Goal: Information Seeking & Learning: Learn about a topic

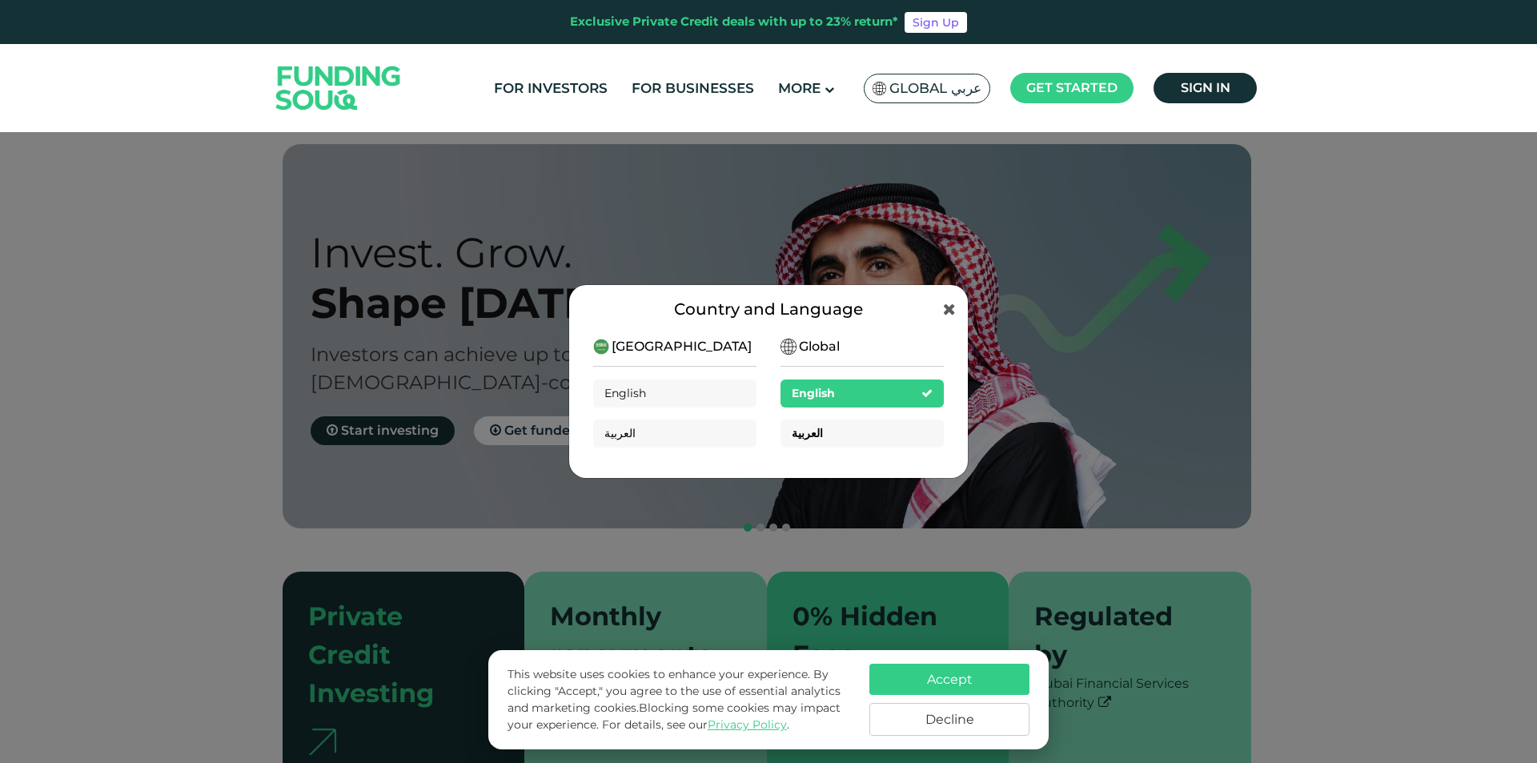
click at [803, 433] on span "العربية" at bounding box center [806, 433] width 31 height 14
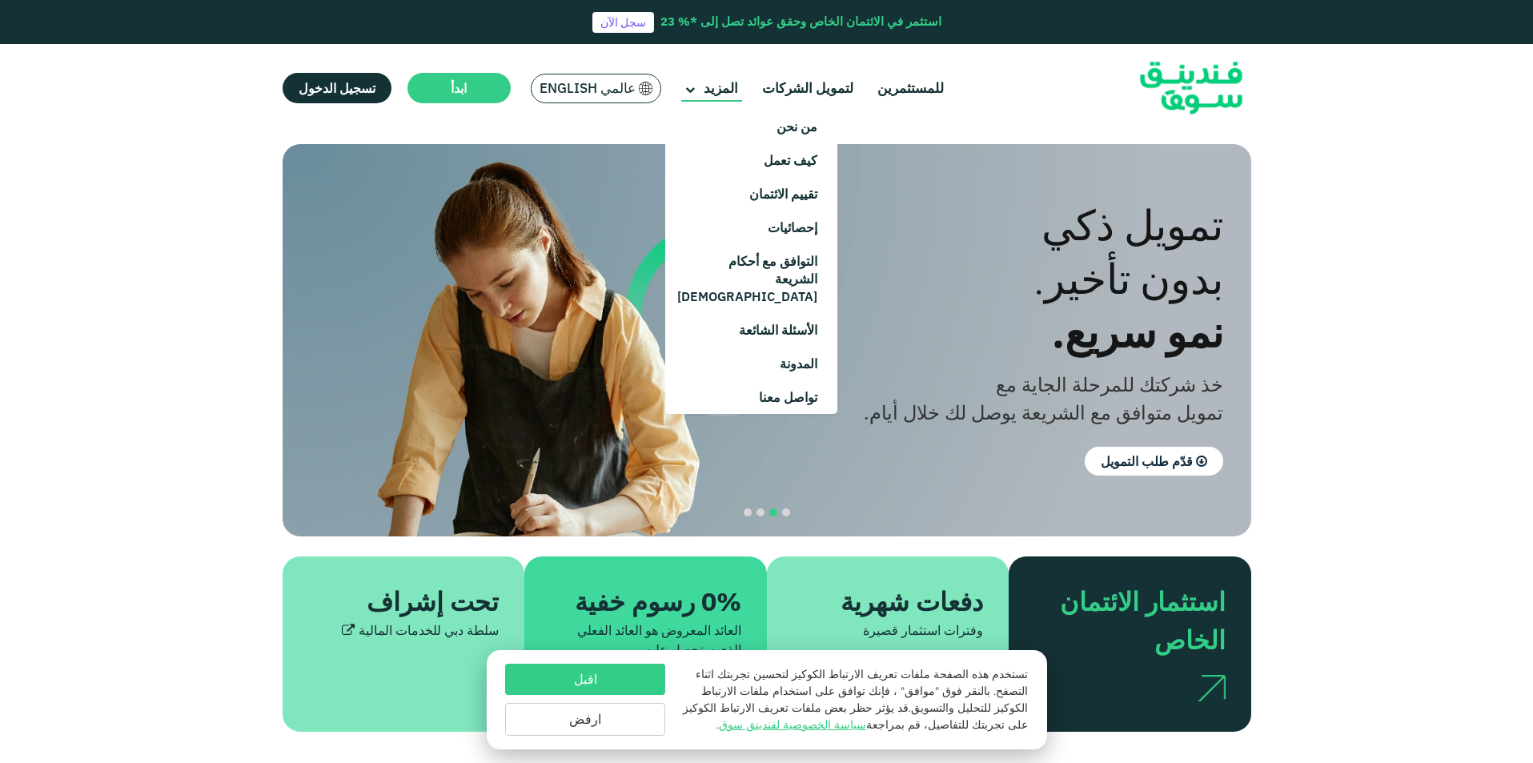
click at [696, 97] on main "المزيد" at bounding box center [711, 88] width 61 height 26
click at [769, 139] on link "من نحن" at bounding box center [751, 127] width 172 height 34
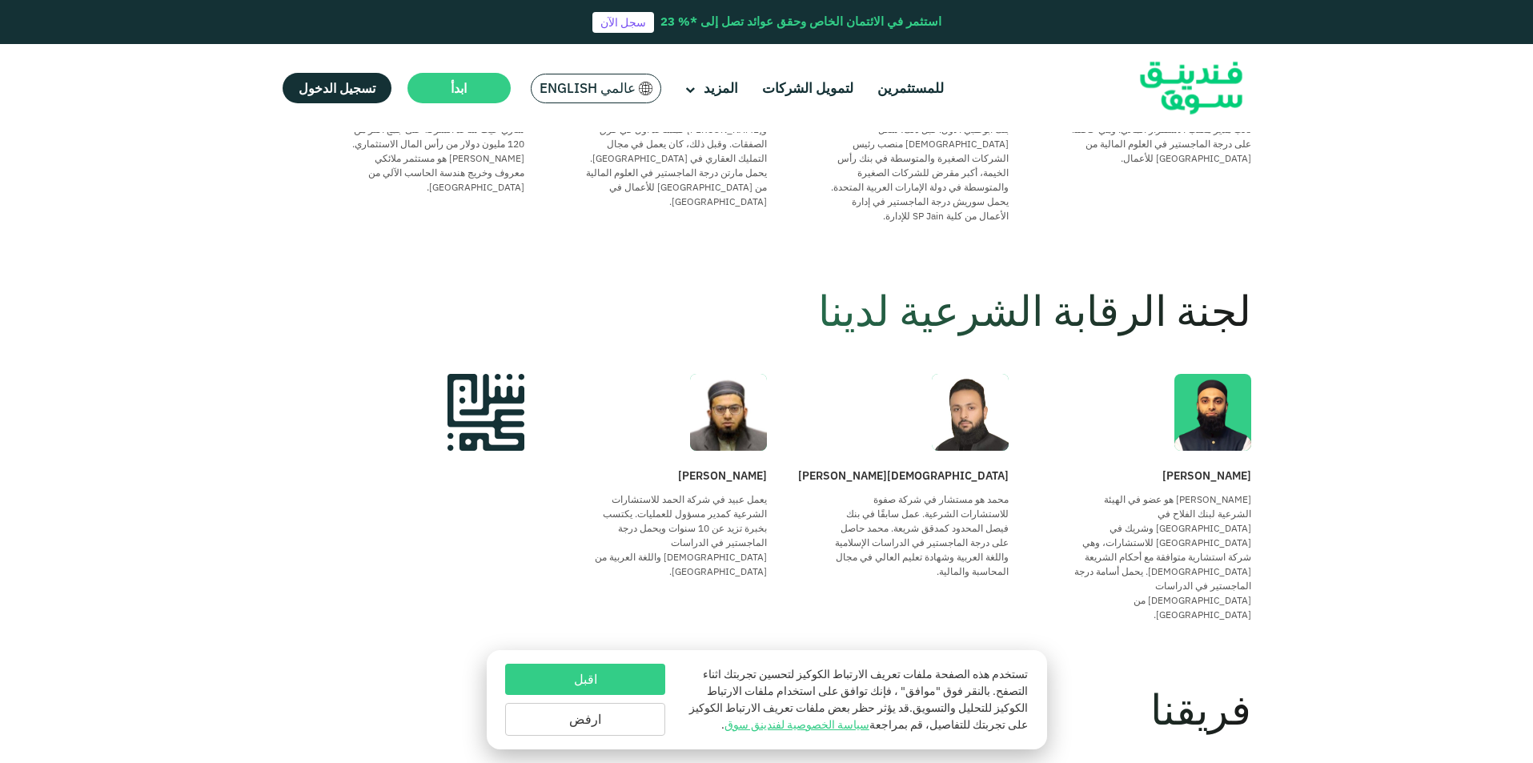
scroll to position [720, 0]
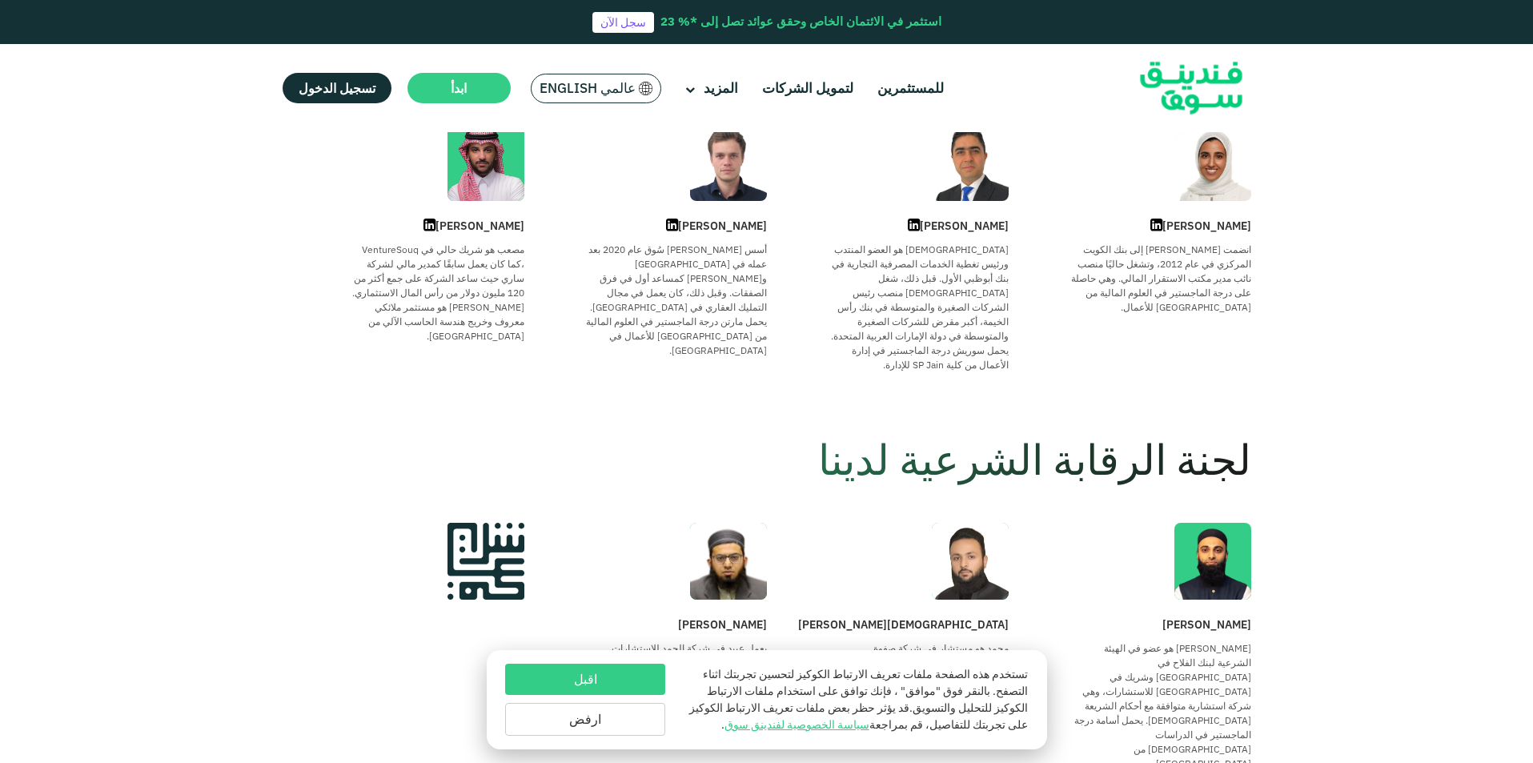
drag, startPoint x: 647, startPoint y: 75, endPoint x: 670, endPoint y: 92, distance: 28.7
drag, startPoint x: 670, startPoint y: 92, endPoint x: 915, endPoint y: 66, distance: 246.2
click at [915, 66] on div "للمستثمرين لتمويل الشركات المزيد من نحن" at bounding box center [766, 88] width 992 height 88
click at [829, 83] on link "لتمويل الشركات" at bounding box center [807, 88] width 99 height 26
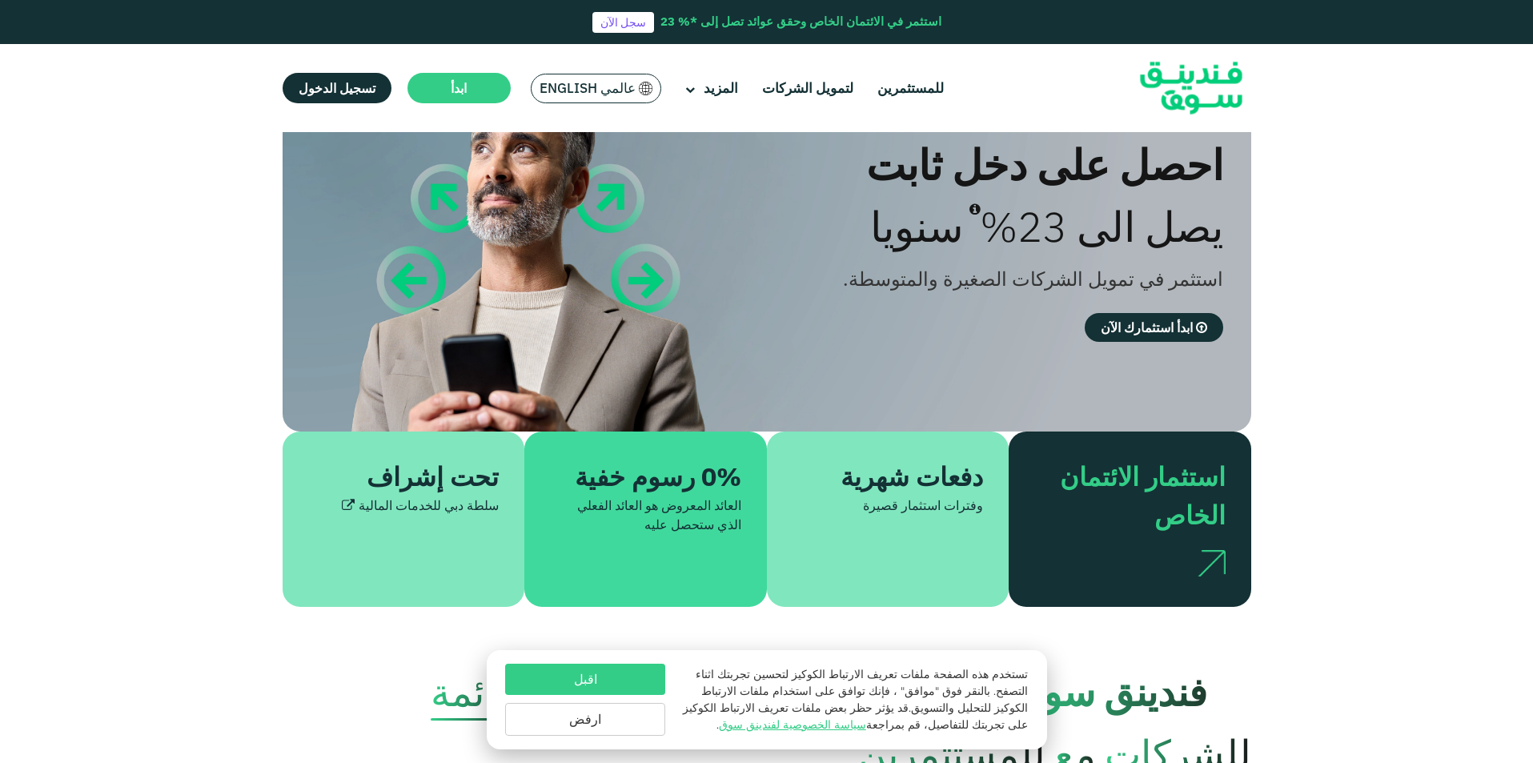
scroll to position [80, 0]
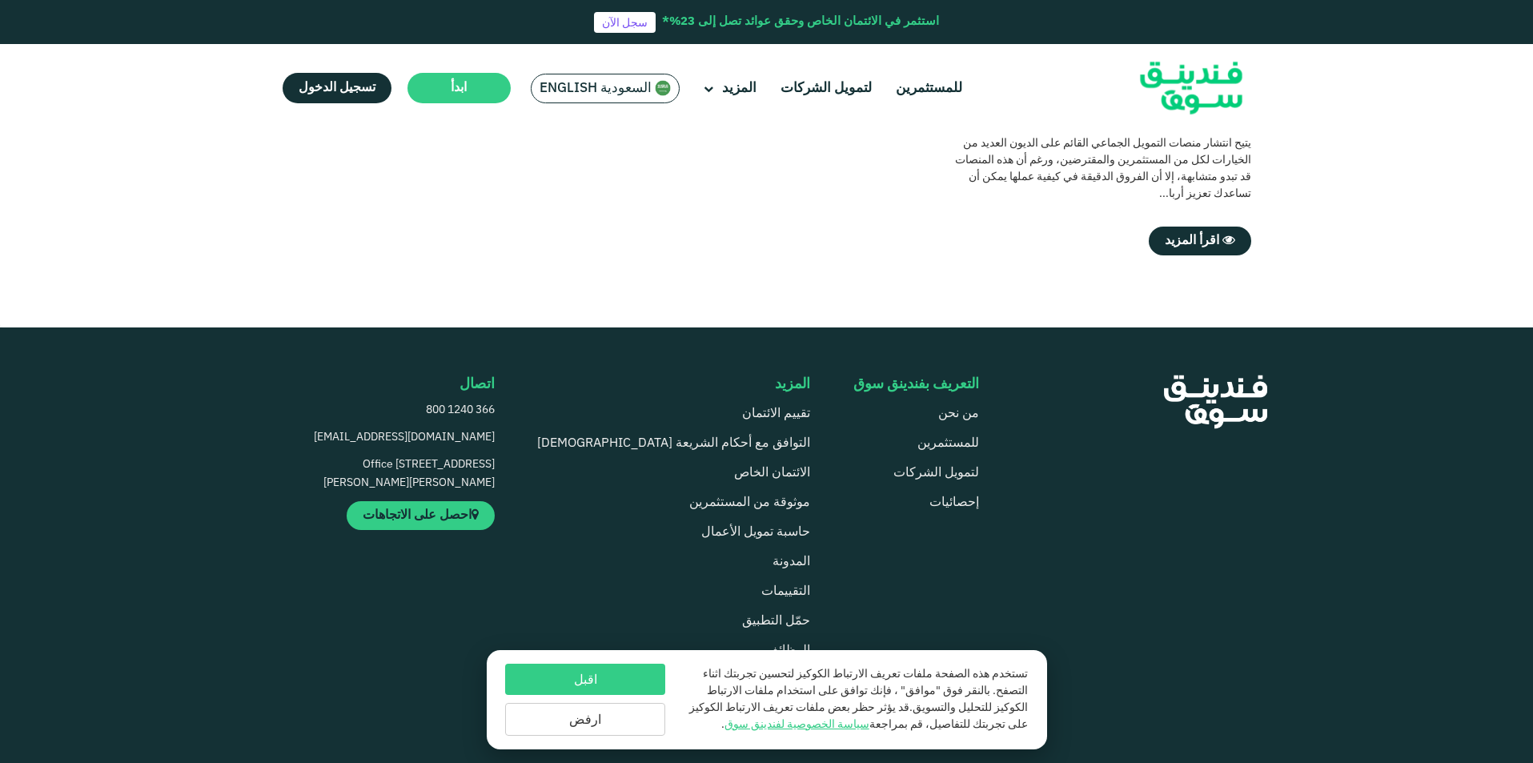
scroll to position [800, 0]
